Goal: Information Seeking & Learning: Stay updated

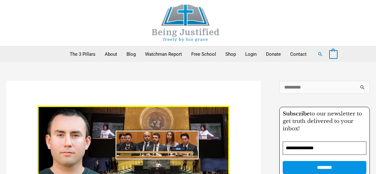
scroll to position [309, 0]
